Goal: Task Accomplishment & Management: Use online tool/utility

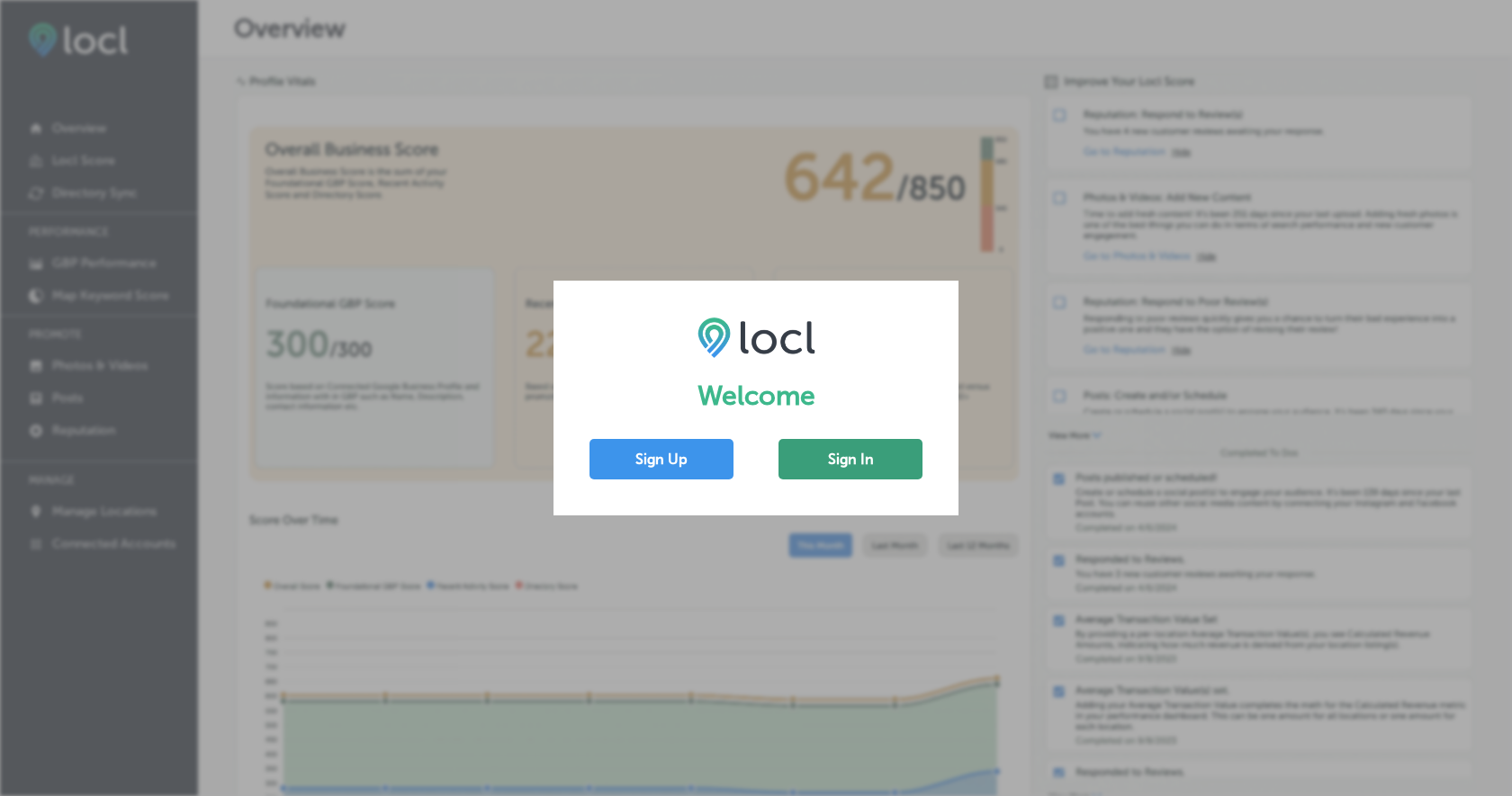
click at [825, 454] on button "Sign In" at bounding box center [850, 458] width 144 height 40
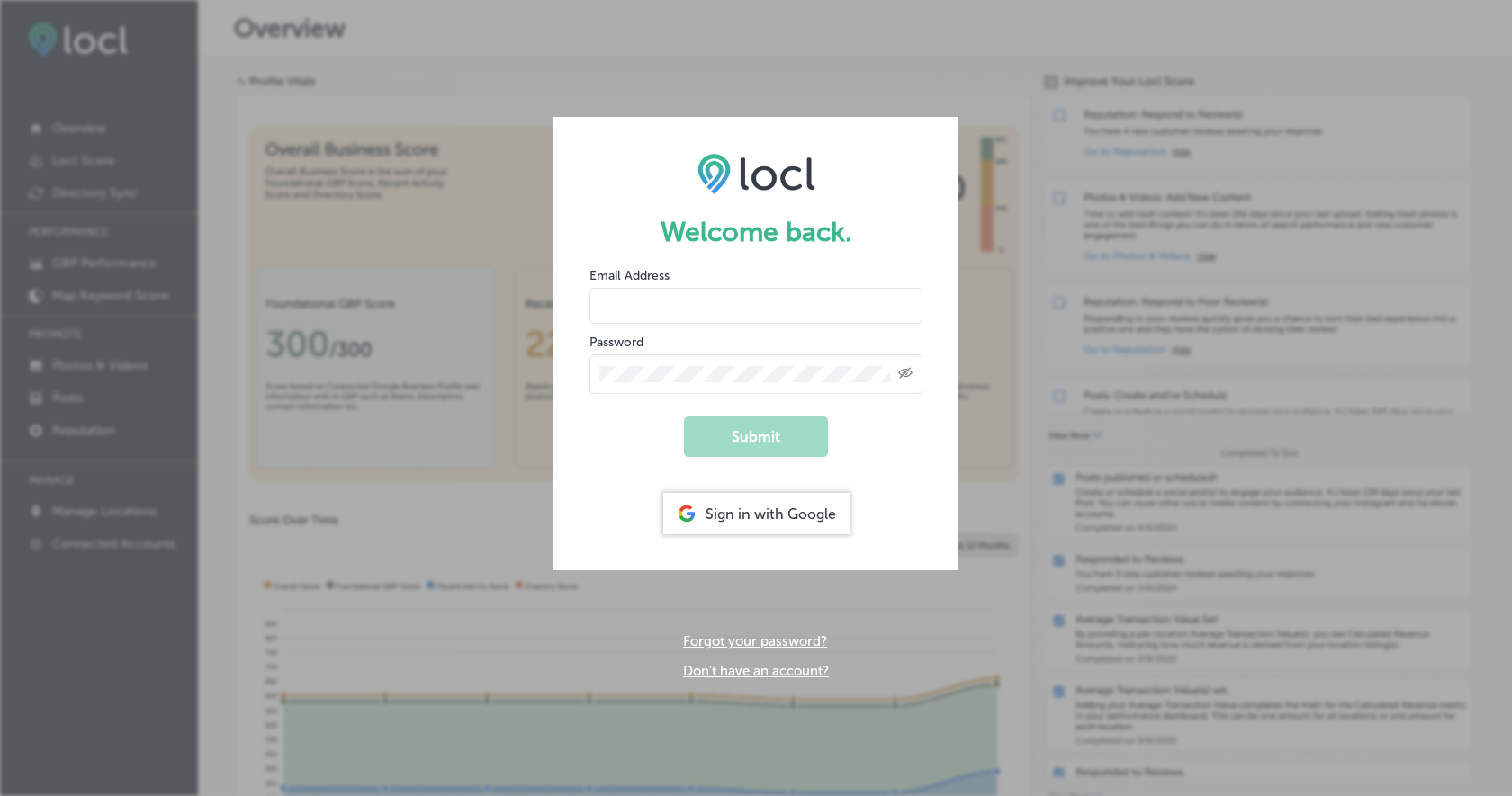
click at [693, 311] on input "email" at bounding box center [755, 306] width 333 height 36
paste input "[EMAIL_ADDRESS][DOMAIN_NAME]"
type input "[EMAIL_ADDRESS][DOMAIN_NAME]"
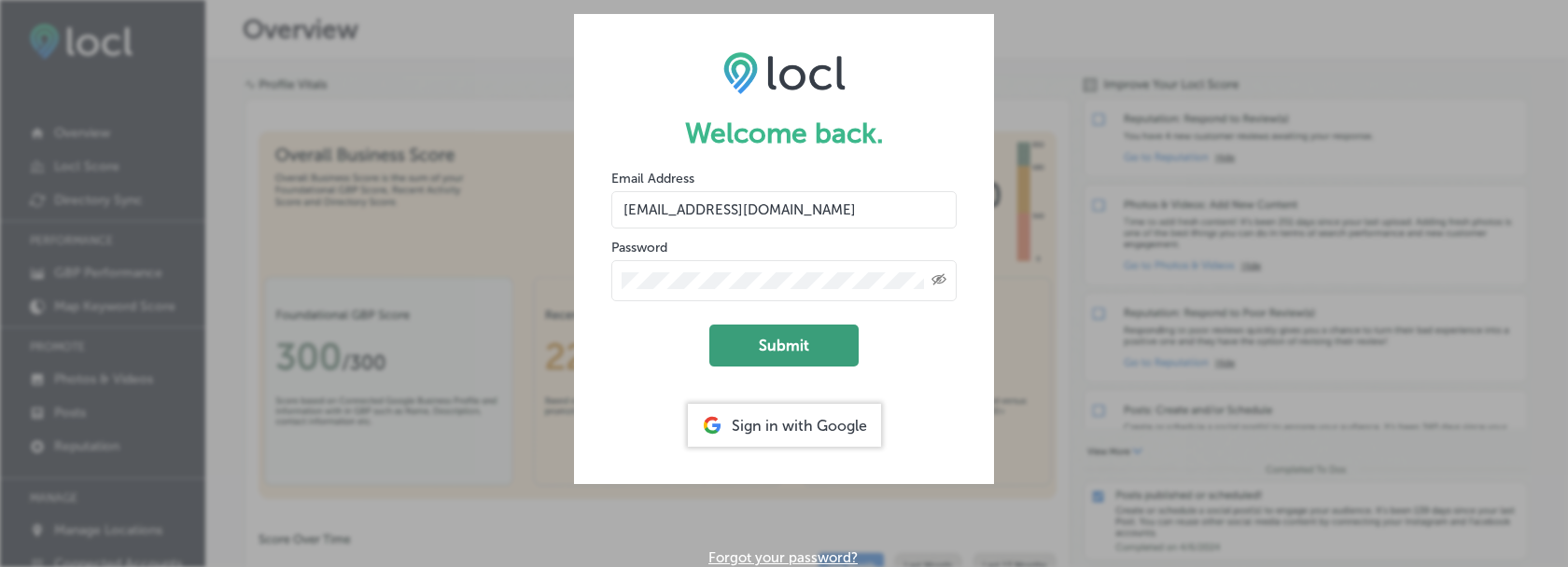
click at [838, 334] on button "Submit" at bounding box center [784, 345] width 149 height 42
